Goal: Navigation & Orientation: Find specific page/section

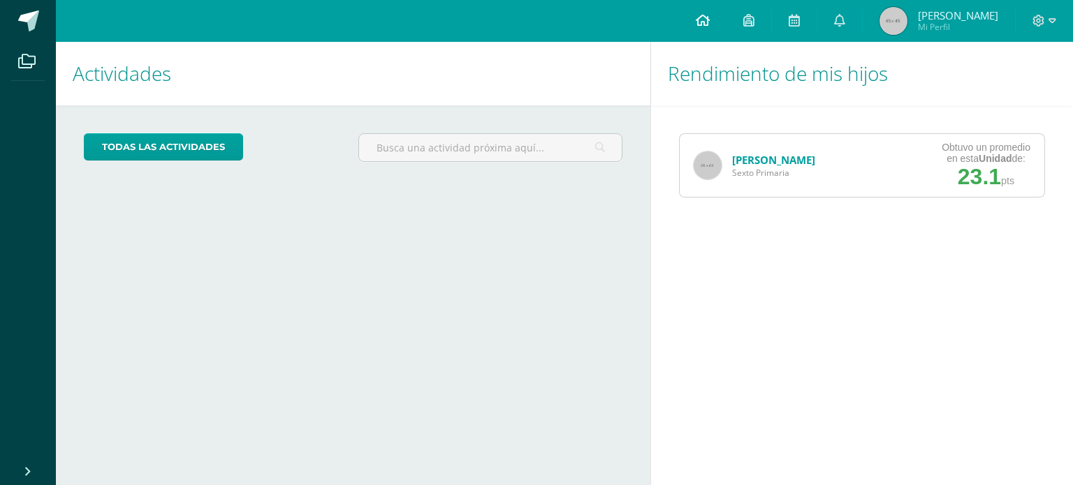
click at [710, 24] on icon at bounding box center [703, 20] width 14 height 13
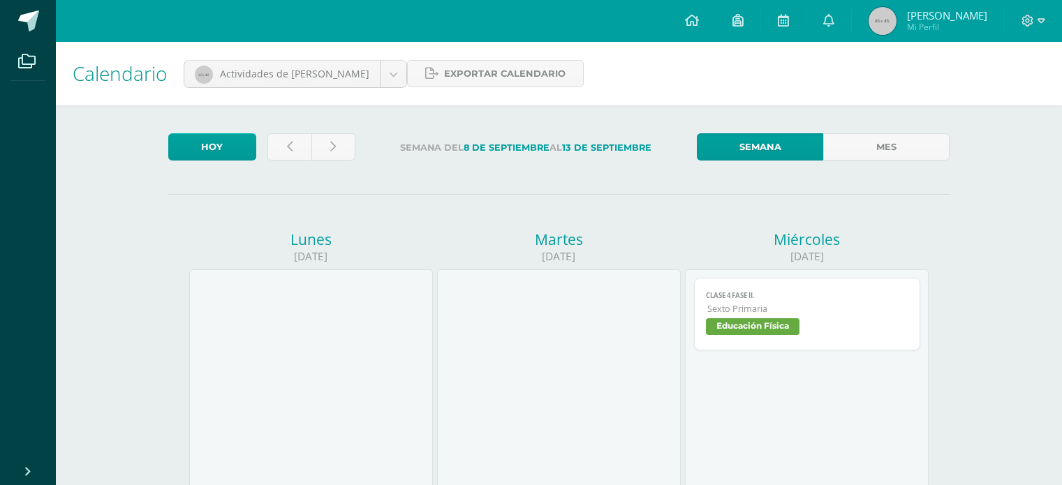
scroll to position [210, 0]
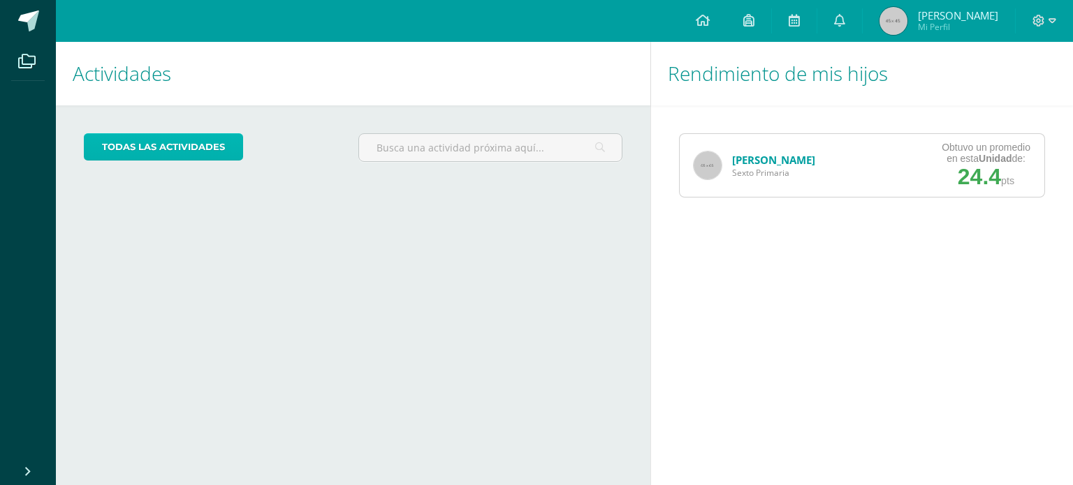
click at [235, 149] on link "todas las Actividades" at bounding box center [163, 146] width 159 height 27
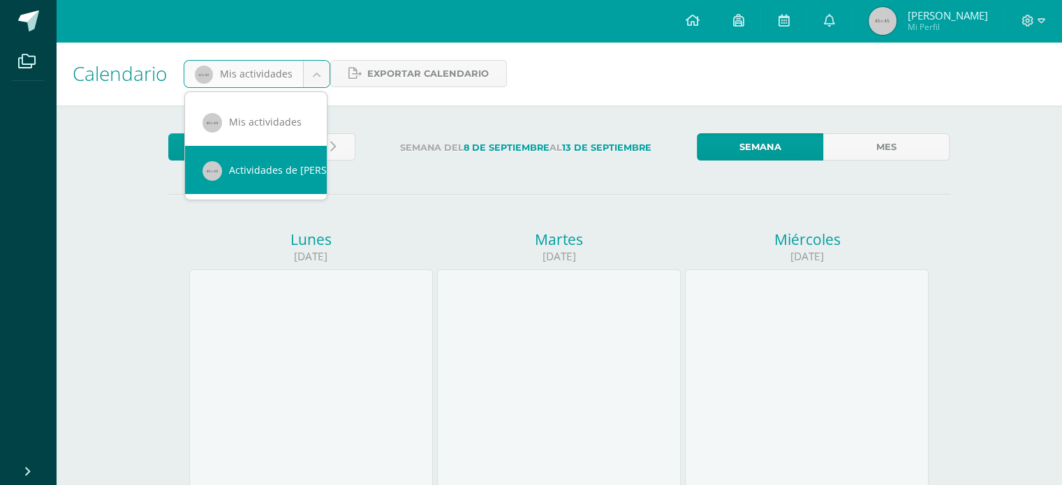
scroll to position [0, 12]
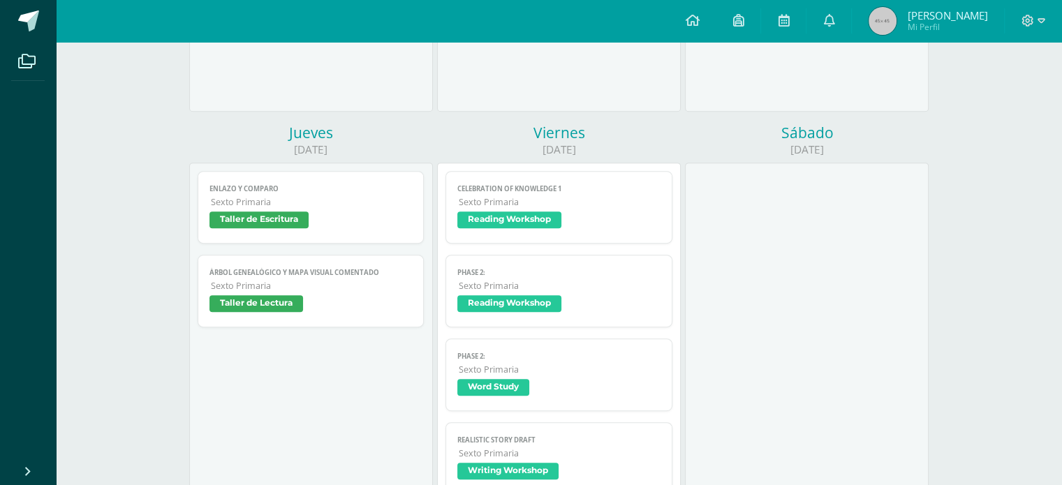
scroll to position [629, 0]
